Goal: Check status: Check status

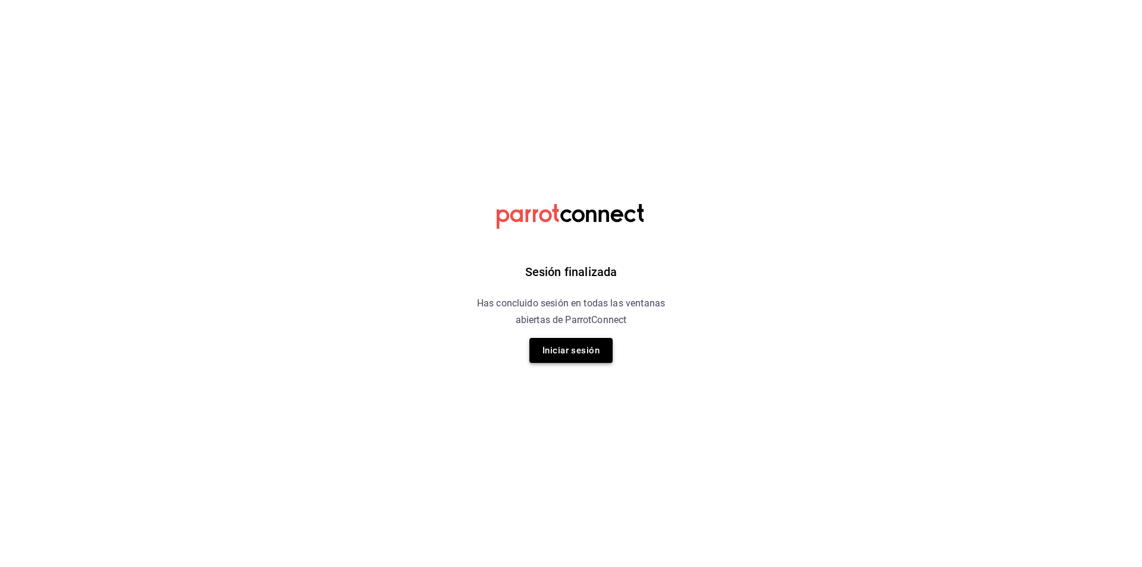
click at [606, 362] on button "Iniciar sesión" at bounding box center [570, 350] width 83 height 25
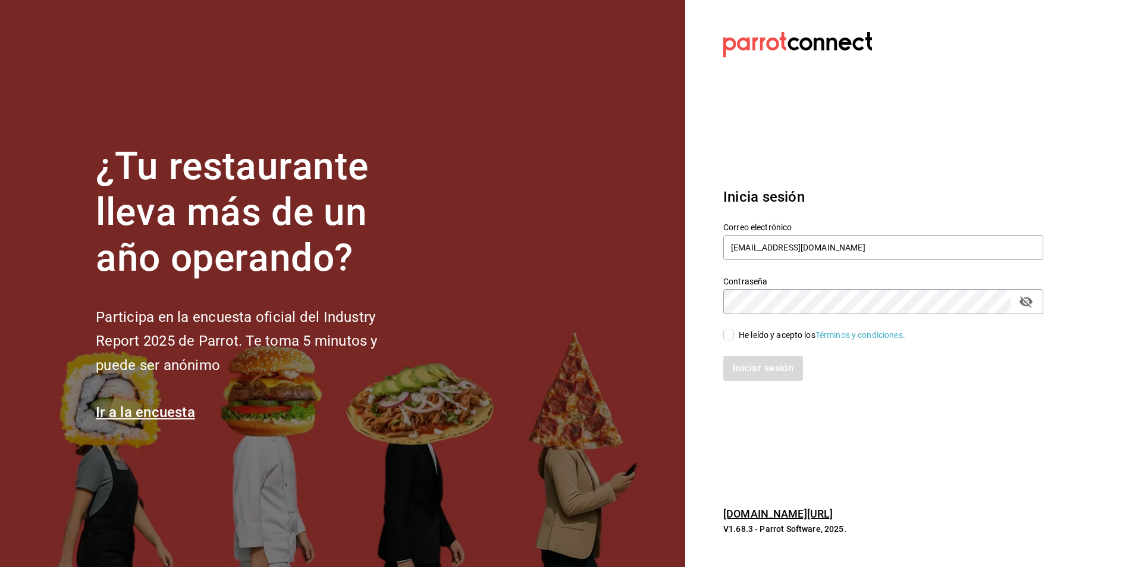
click at [760, 334] on div "He leído y acepto los Términos y condiciones." at bounding box center [822, 335] width 167 height 12
click at [734, 334] on input "He leído y acepto los Términos y condiciones." at bounding box center [728, 335] width 11 height 11
checkbox input "true"
click at [746, 361] on button "Iniciar sesión" at bounding box center [763, 368] width 81 height 25
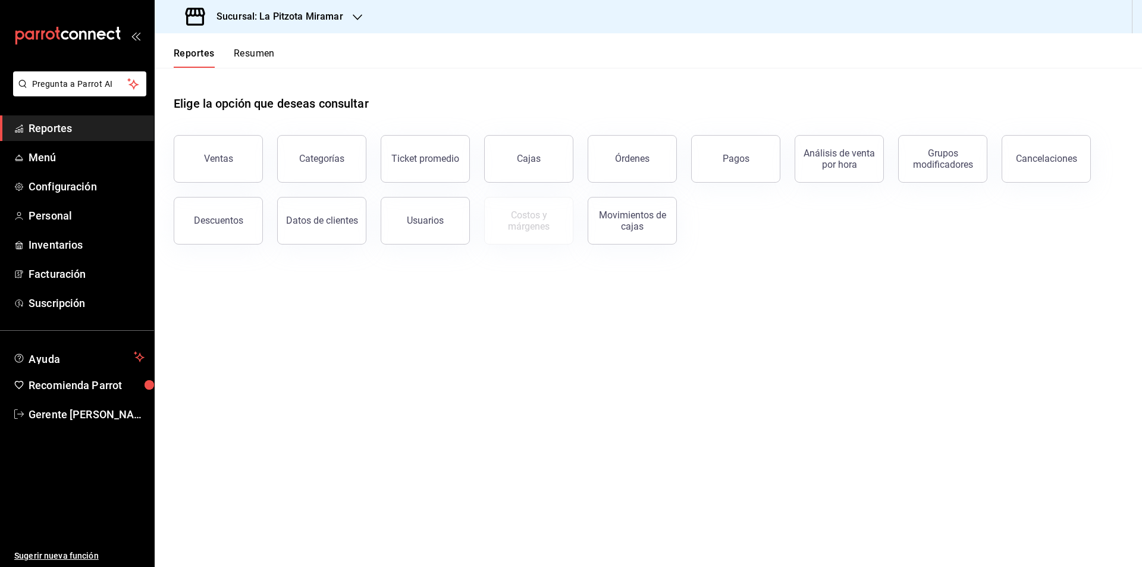
click at [255, 49] on button "Resumen" at bounding box center [254, 58] width 41 height 20
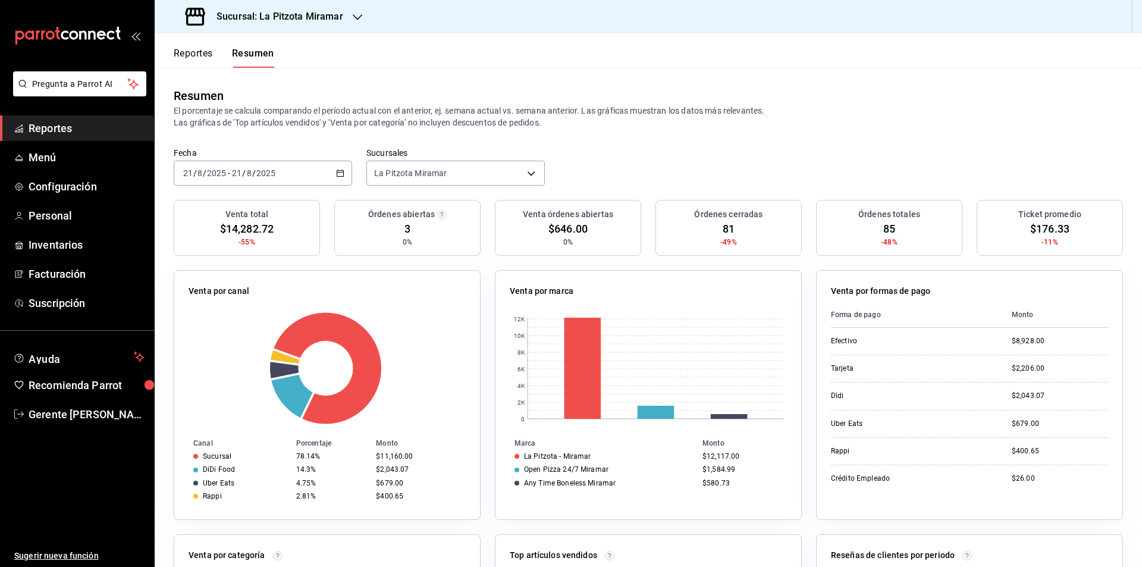
click at [338, 183] on div "[DATE] [DATE] - [DATE] [DATE]" at bounding box center [263, 173] width 178 height 25
click at [264, 335] on li "Rango de fechas" at bounding box center [229, 343] width 111 height 27
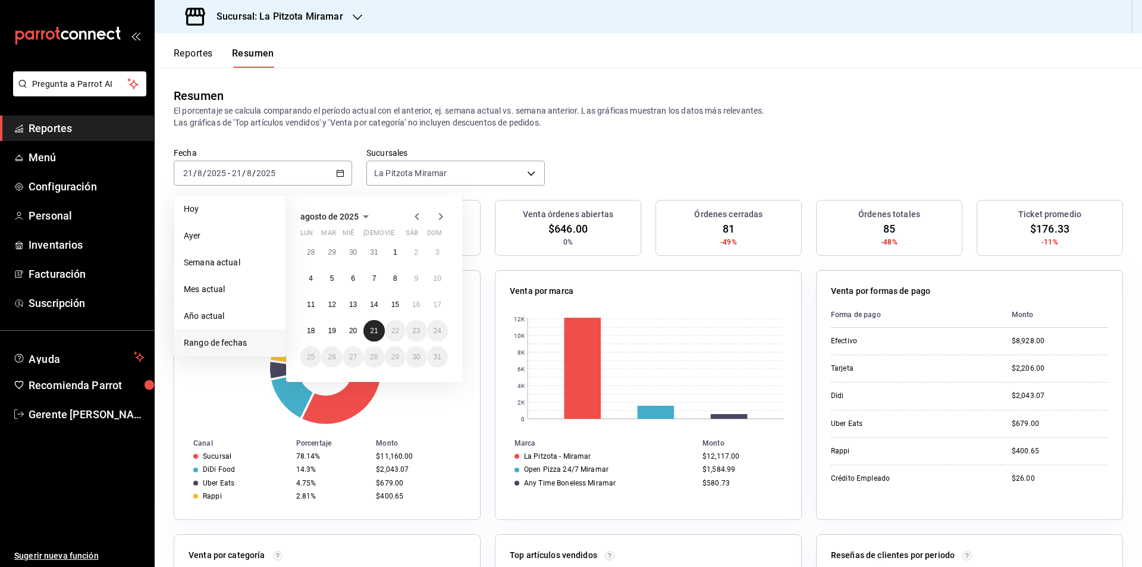
click at [375, 333] on abbr "21" at bounding box center [374, 331] width 8 height 8
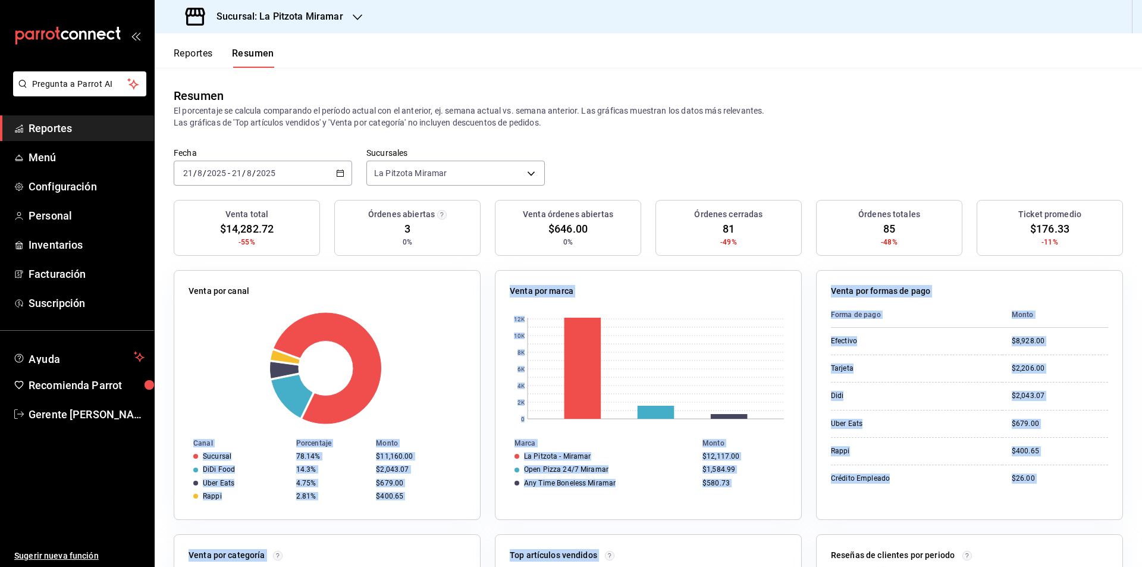
click at [835, 566] on html "Pregunta a Parrot AI Reportes Menú Configuración Personal Inventarios Facturaci…" at bounding box center [571, 283] width 1142 height 567
